Goal: Information Seeking & Learning: Understand process/instructions

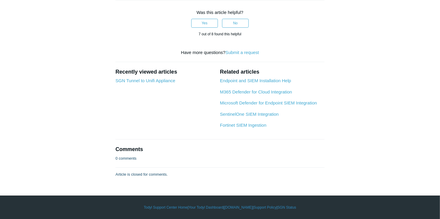
scroll to position [2654, 0]
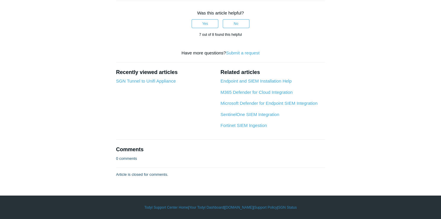
scroll to position [2738, 0]
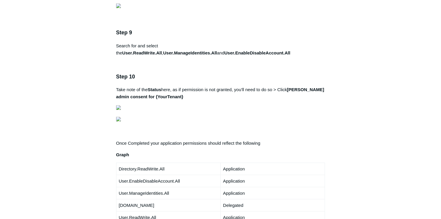
scroll to position [972, 0]
